Goal: Register for event/course

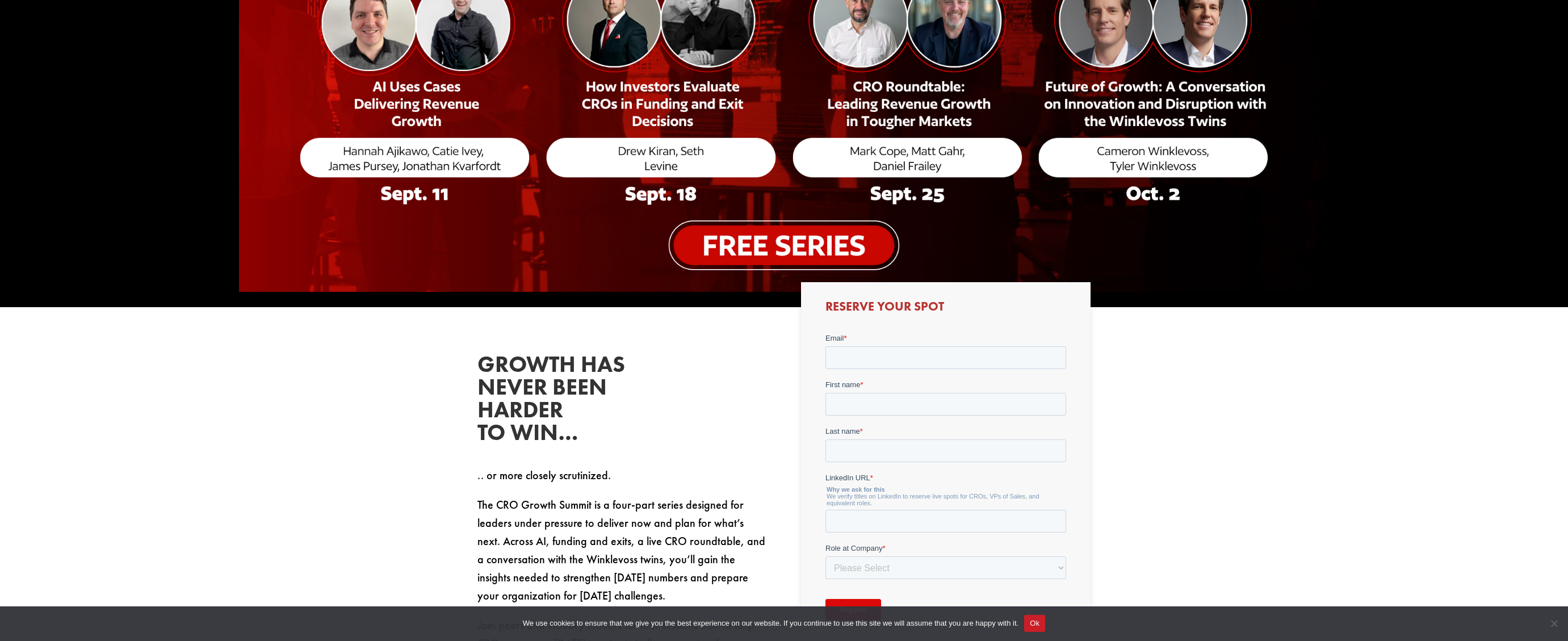
scroll to position [388, 0]
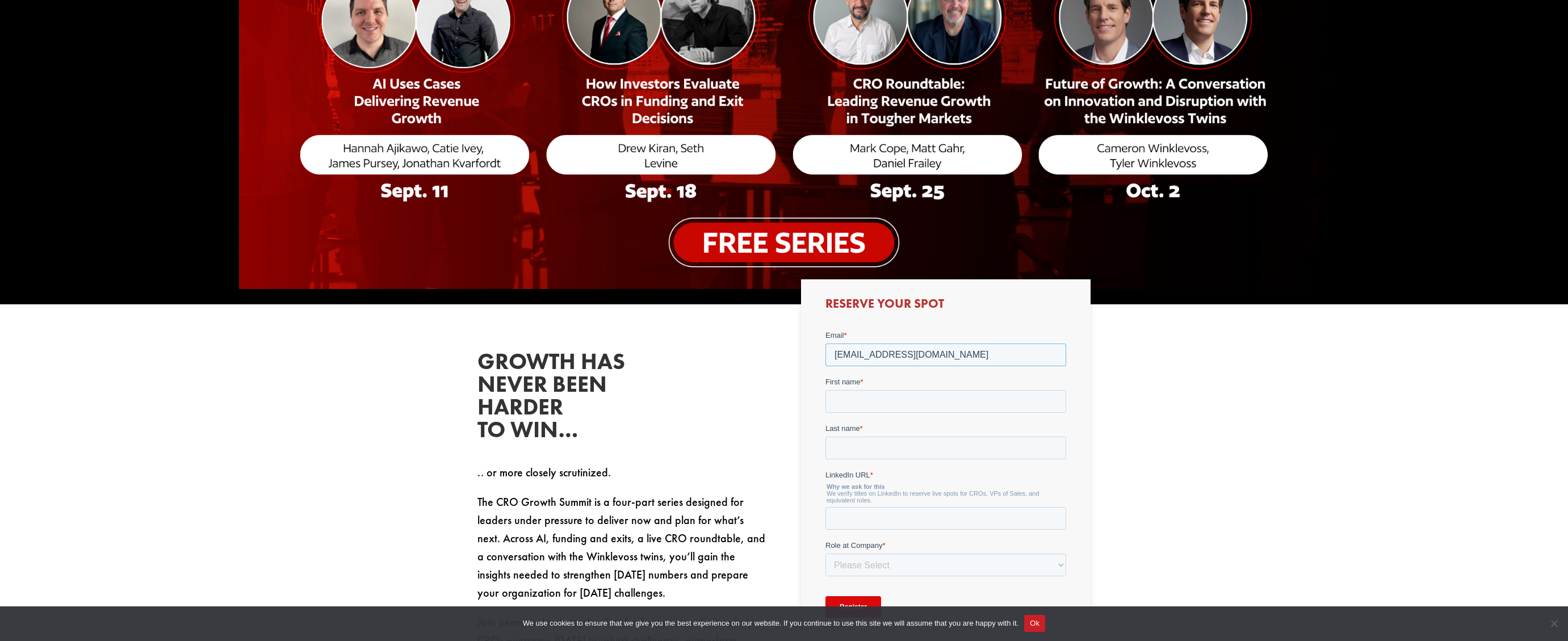
type input "[EMAIL_ADDRESS][DOMAIN_NAME]"
click at [1049, 405] on input "First name *" at bounding box center [945, 400] width 241 height 23
click at [1050, 402] on input "First name *" at bounding box center [945, 400] width 241 height 23
click at [916, 400] on input "First name *" at bounding box center [945, 400] width 241 height 23
click at [1052, 398] on input "First name *" at bounding box center [945, 400] width 241 height 23
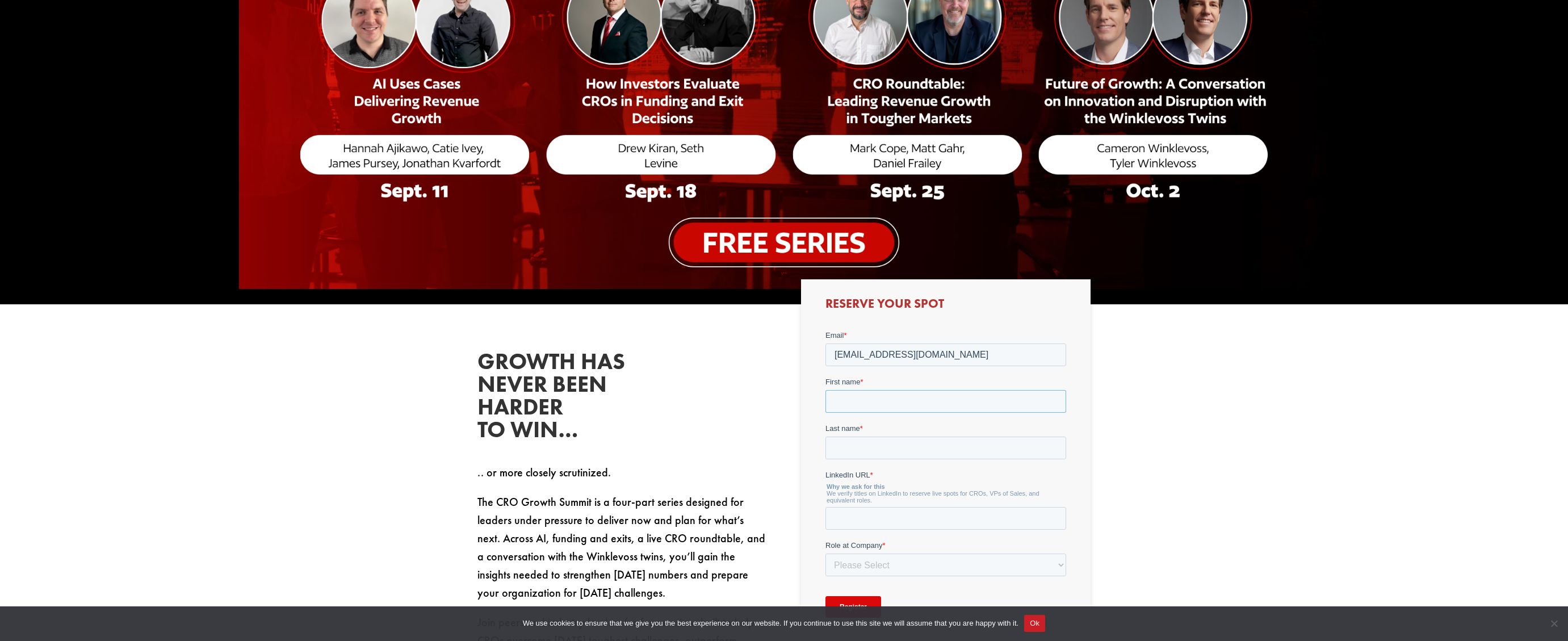
click at [932, 399] on input "First name *" at bounding box center [945, 400] width 241 height 23
type input "[PERSON_NAME]"
paste input "[URL][DOMAIN_NAME][PERSON_NAME]"
type input "[URL][DOMAIN_NAME][PERSON_NAME]"
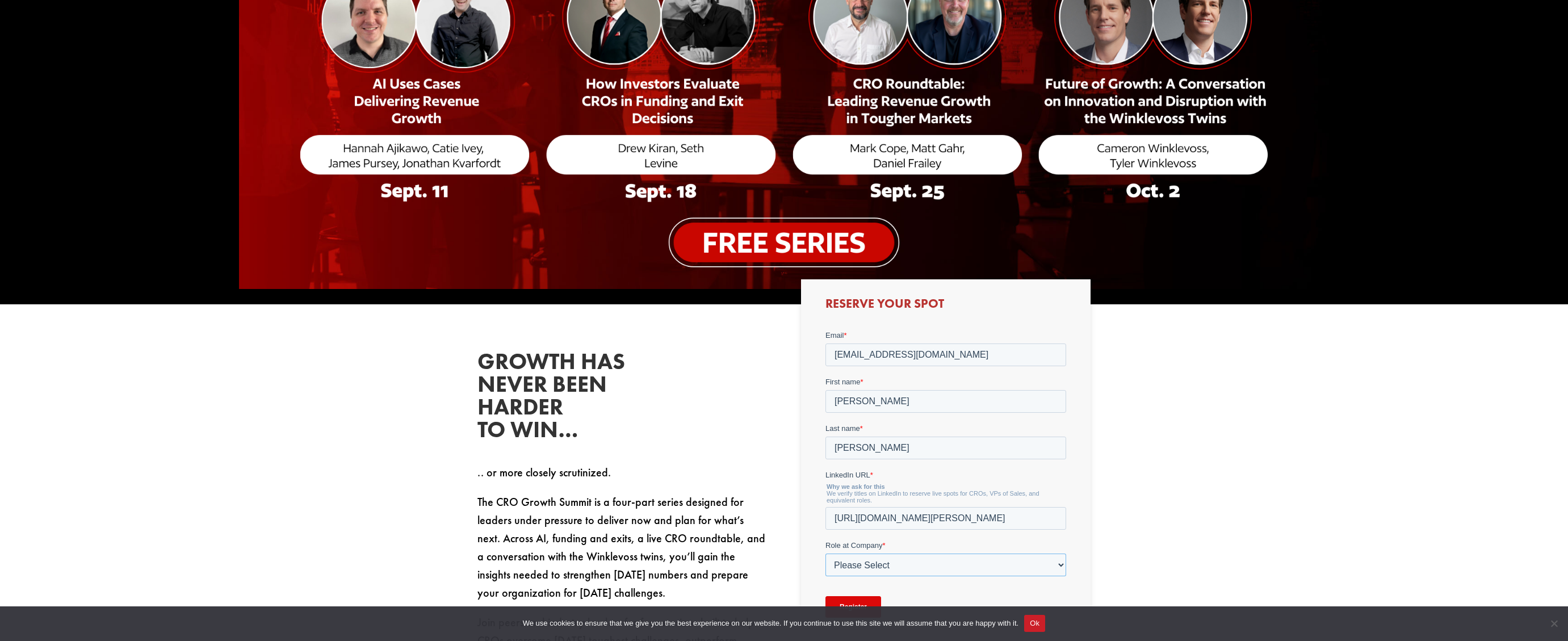
select select "C-Level (CRO, CSO, etc)"
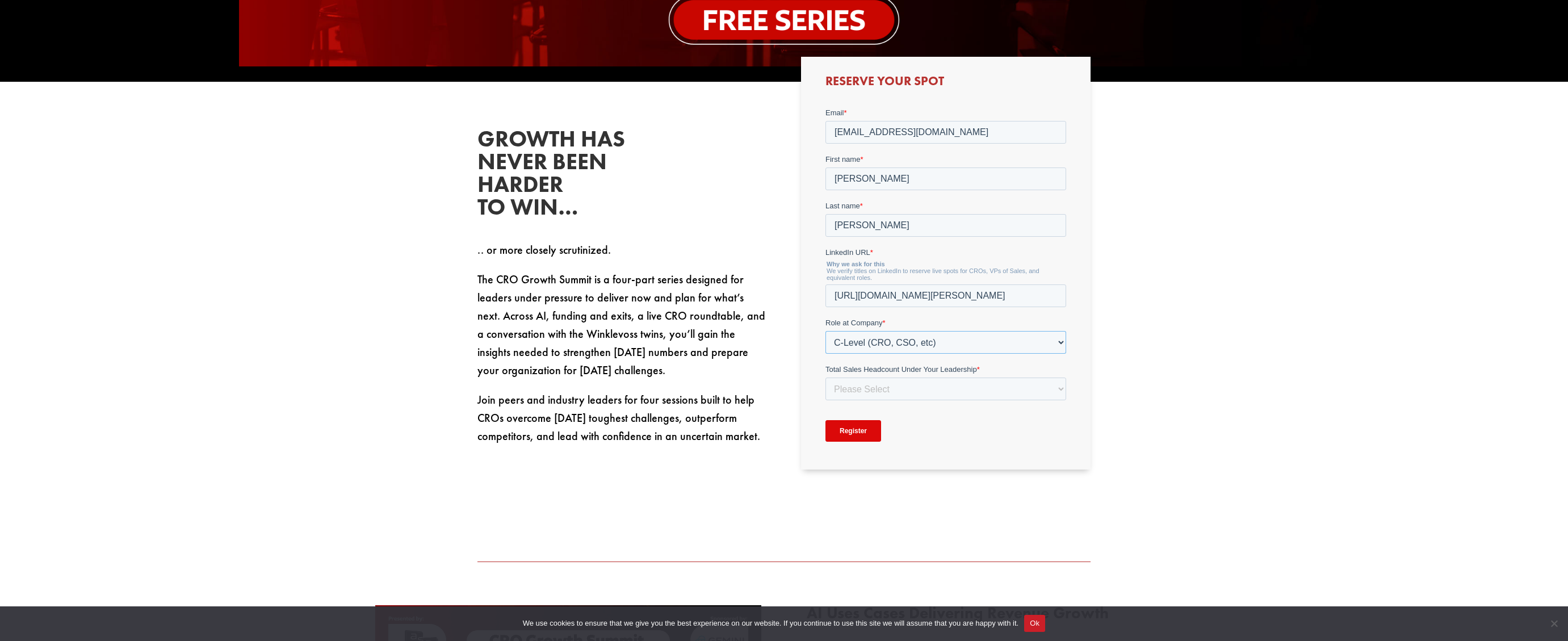
scroll to position [612, 0]
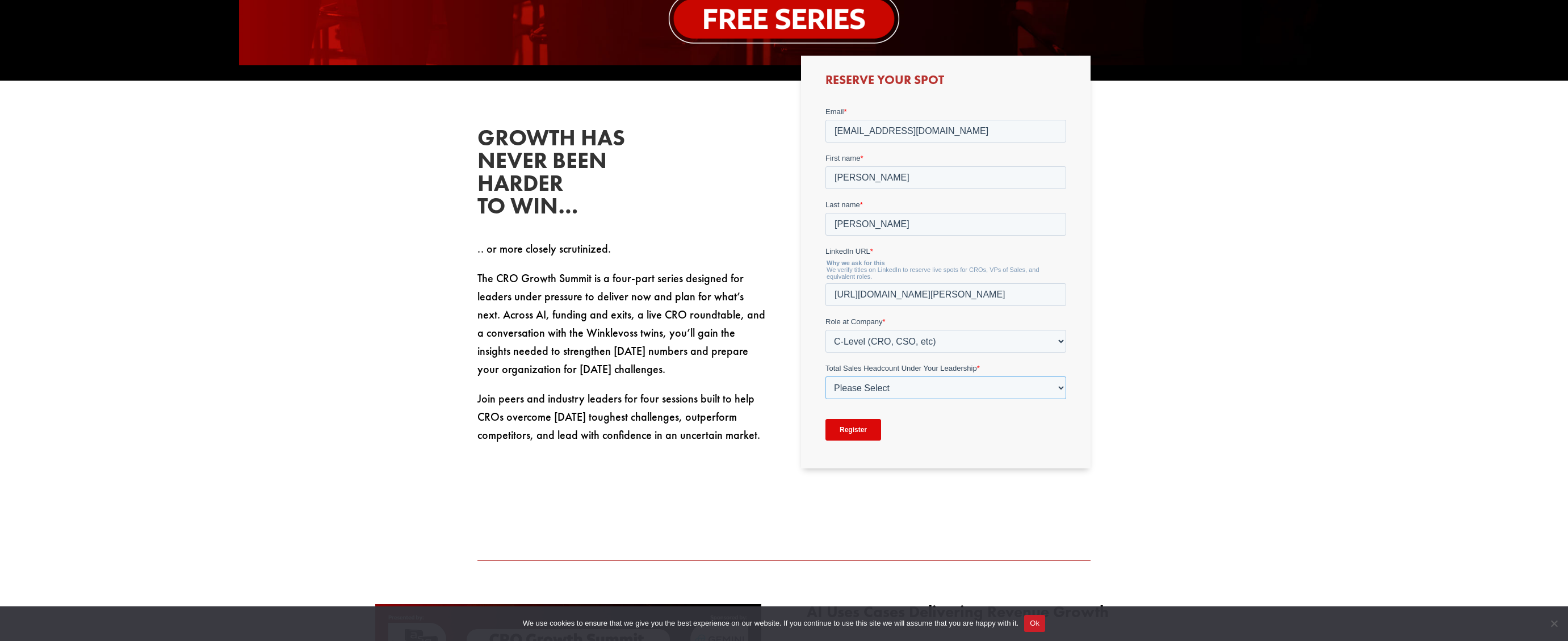
select select "1-9"
click at [852, 430] on input "Register" at bounding box center [853, 429] width 56 height 21
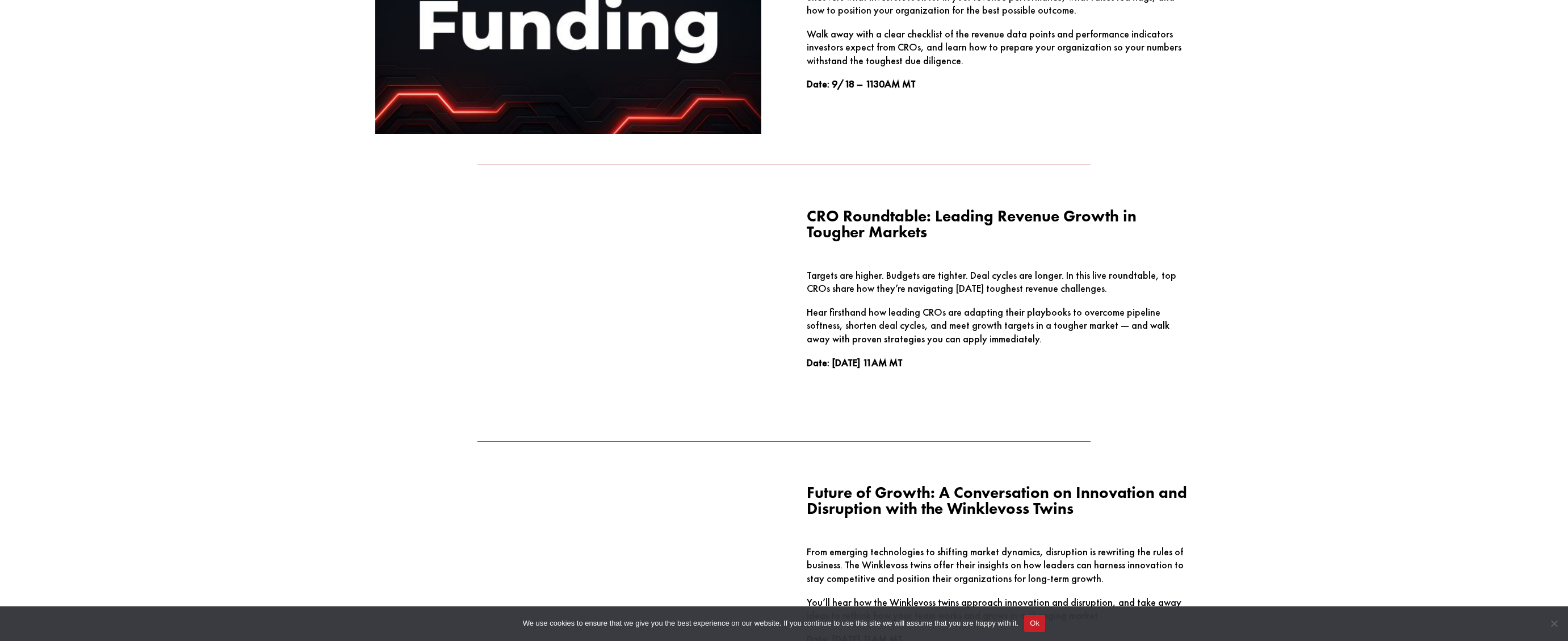
scroll to position [1557, 0]
